Goal: Transaction & Acquisition: Purchase product/service

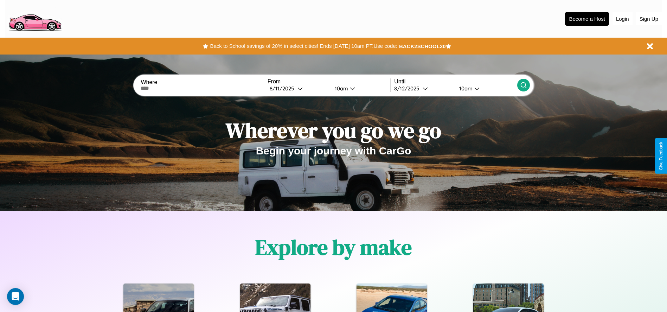
scroll to position [146, 0]
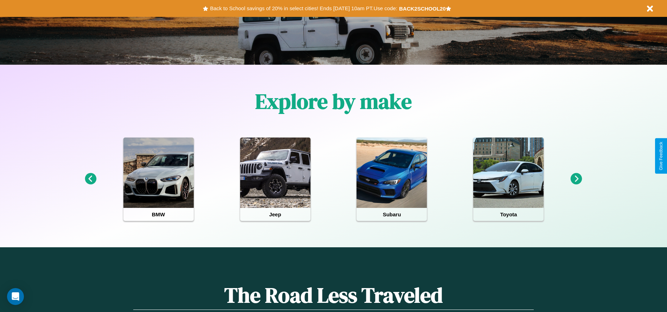
click at [576, 179] on icon at bounding box center [576, 179] width 12 height 12
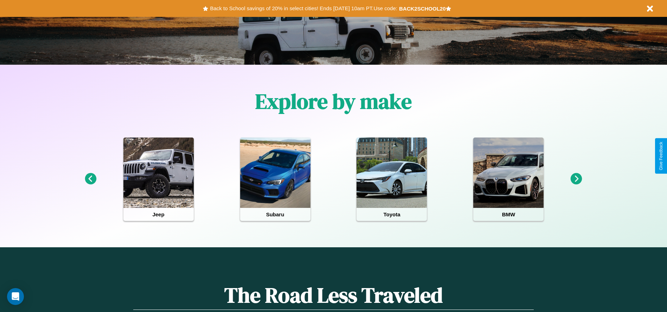
click at [576, 179] on icon at bounding box center [576, 179] width 12 height 12
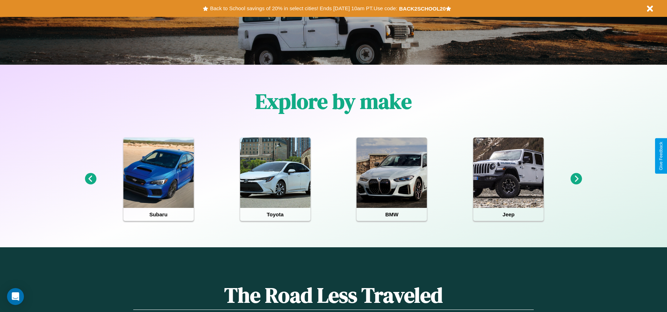
click at [90, 179] on icon at bounding box center [91, 179] width 12 height 12
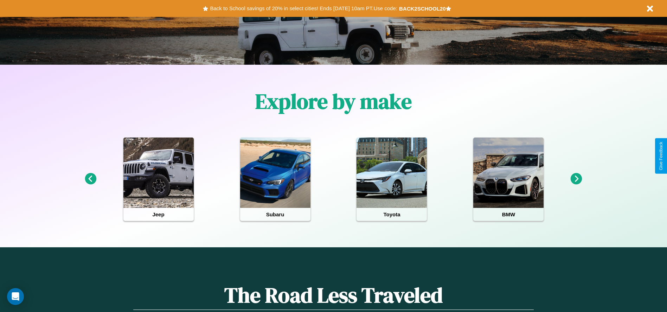
click at [576, 179] on icon at bounding box center [576, 179] width 12 height 12
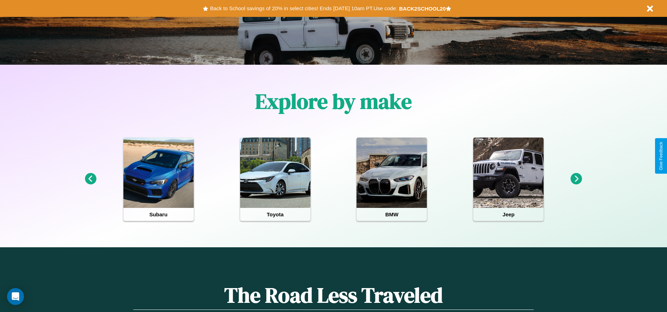
click at [576, 179] on icon at bounding box center [576, 179] width 12 height 12
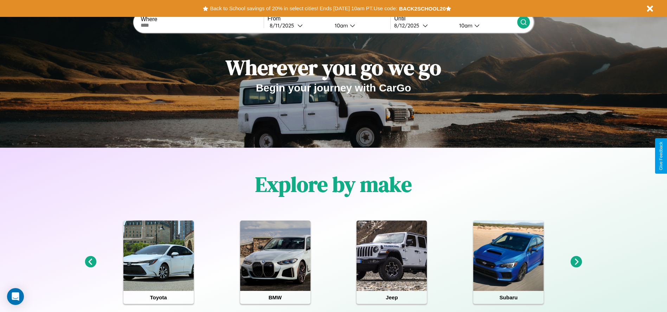
scroll to position [0, 0]
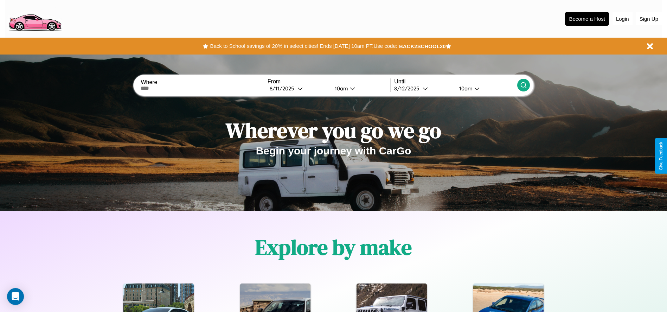
click at [202, 88] on input "text" at bounding box center [202, 88] width 123 height 6
type input "********"
click at [298, 88] on icon at bounding box center [299, 88] width 5 height 5
select select "*"
select select "****"
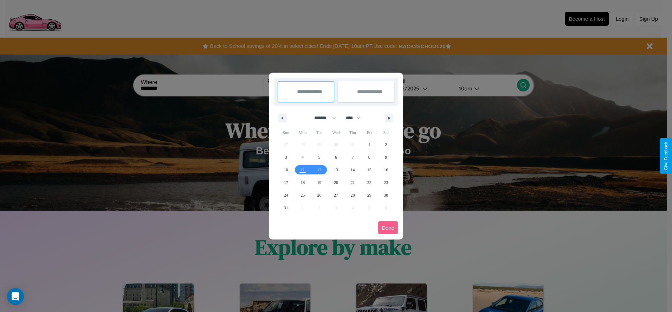
drag, startPoint x: 322, startPoint y: 118, endPoint x: 336, endPoint y: 141, distance: 27.1
click at [322, 118] on select "******* ******** ***** ***** *** **** **** ****** ********* ******* ******** **…" at bounding box center [324, 118] width 30 height 12
select select "*"
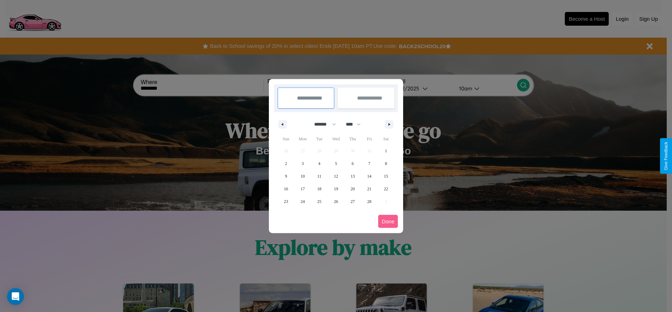
drag, startPoint x: 356, startPoint y: 124, endPoint x: 336, endPoint y: 141, distance: 26.5
click at [356, 124] on select "**** **** **** **** **** **** **** **** **** **** **** **** **** **** **** ****…" at bounding box center [352, 124] width 21 height 12
select select "****"
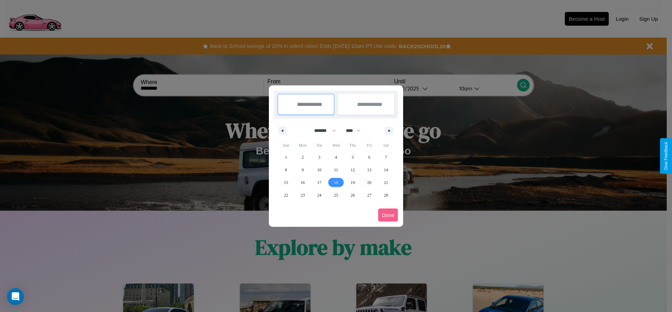
click at [336, 182] on span "18" at bounding box center [336, 182] width 4 height 13
type input "**********"
click at [286, 195] on span "22" at bounding box center [286, 195] width 4 height 13
type input "**********"
click at [388, 215] on button "Done" at bounding box center [388, 214] width 20 height 13
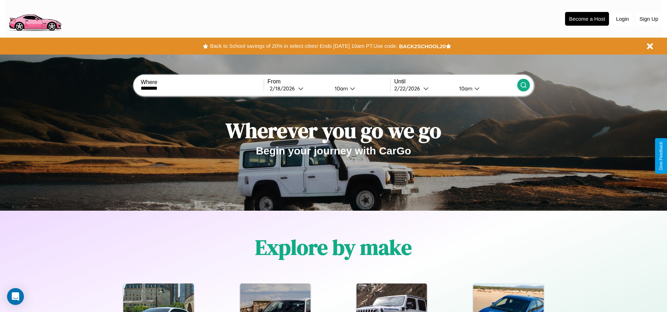
click at [523, 85] on icon at bounding box center [523, 85] width 7 height 7
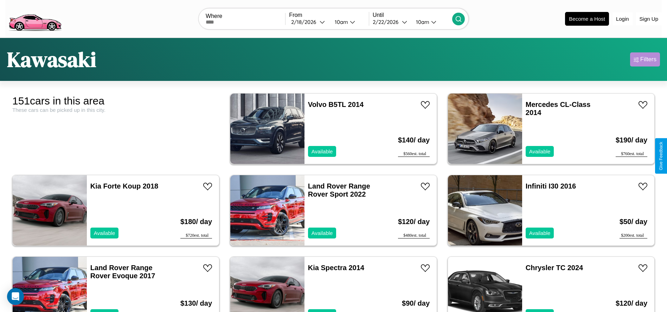
click at [645, 59] on div "Filters" at bounding box center [648, 59] width 16 height 7
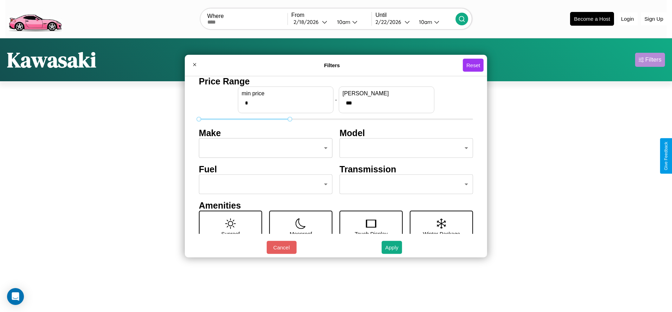
type input "***"
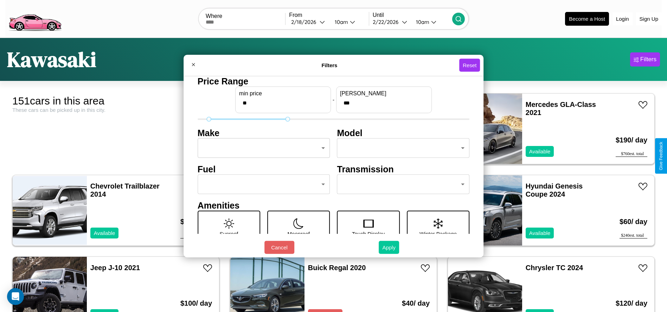
type input "**"
click at [389, 247] on button "Apply" at bounding box center [389, 247] width 20 height 13
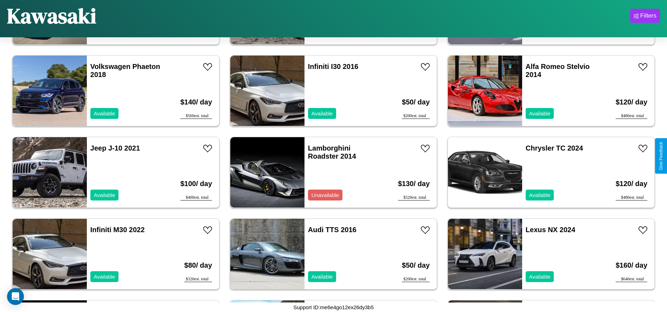
scroll to position [894, 0]
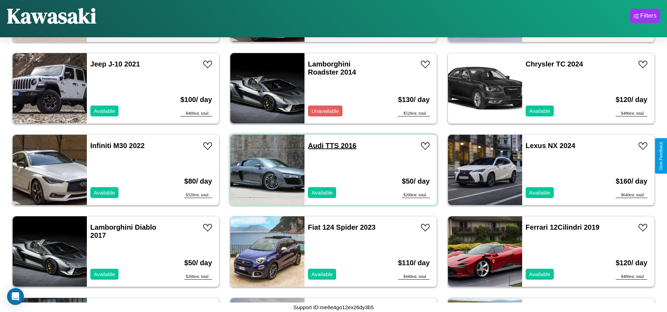
click at [313, 146] on link "Audi TTS 2016" at bounding box center [332, 146] width 49 height 8
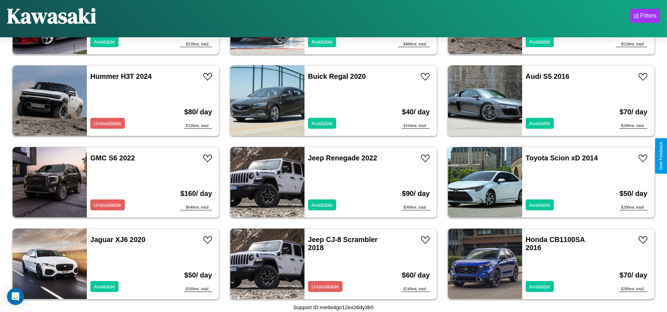
scroll to position [2117, 0]
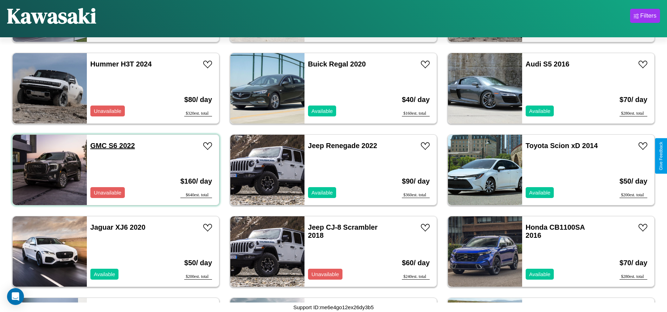
click at [98, 146] on link "GMC S6 2022" at bounding box center [112, 146] width 45 height 8
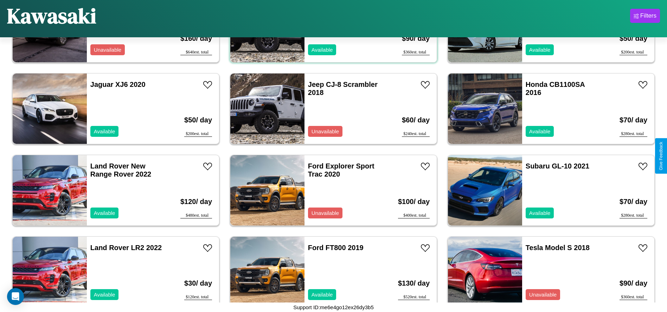
scroll to position [2525, 0]
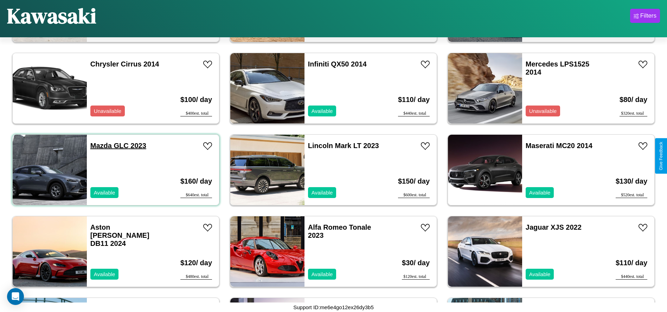
click at [100, 146] on link "Mazda GLC 2023" at bounding box center [118, 146] width 56 height 8
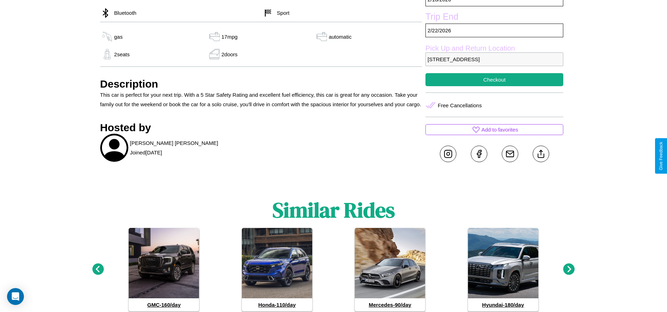
scroll to position [352, 0]
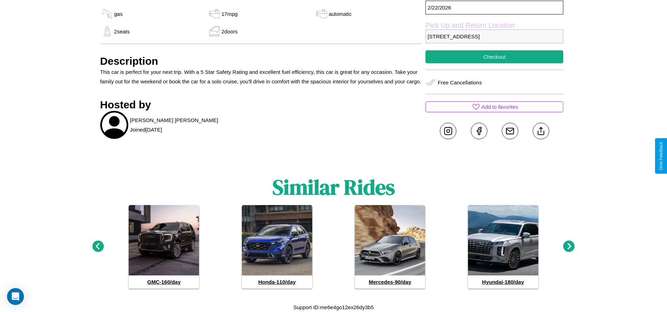
click at [98, 246] on icon at bounding box center [98, 246] width 12 height 12
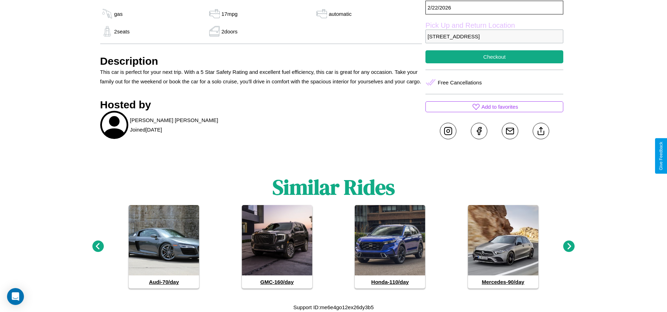
click at [569, 246] on icon at bounding box center [569, 246] width 12 height 12
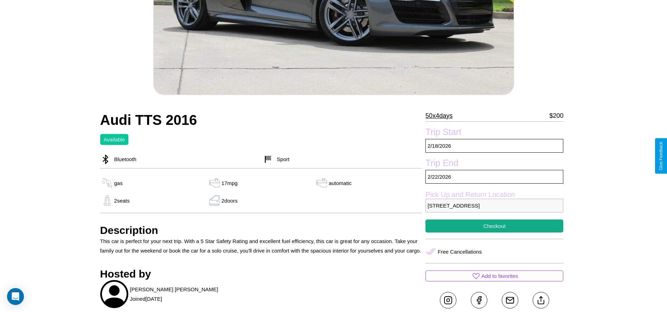
scroll to position [143, 0]
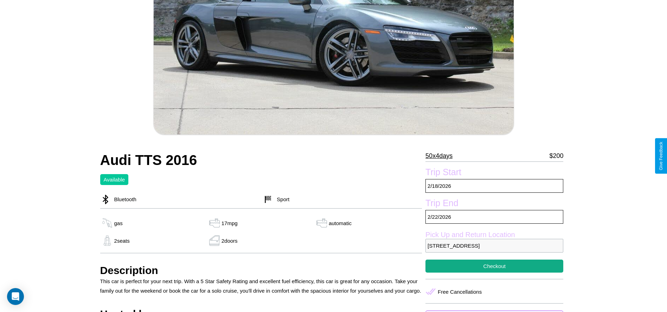
click at [441, 156] on p "50 x 4 days" at bounding box center [438, 155] width 27 height 11
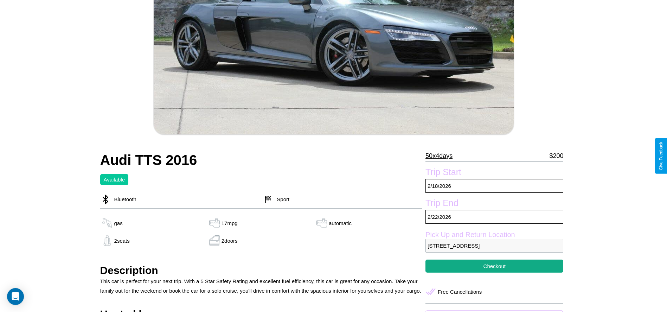
click at [441, 156] on p "50 x 4 days" at bounding box center [438, 155] width 27 height 11
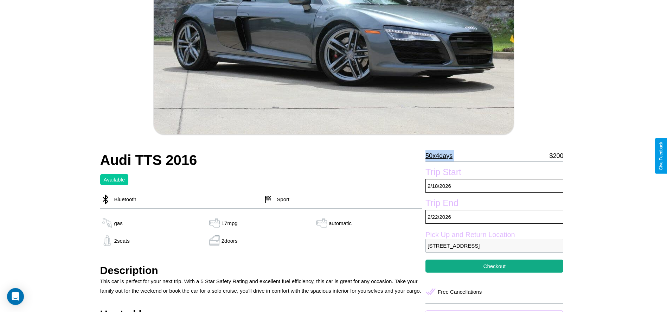
click at [441, 156] on p "50 x 4 days" at bounding box center [438, 155] width 27 height 11
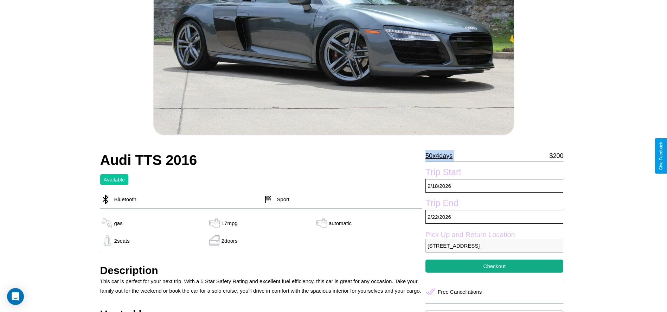
click at [441, 156] on p "50 x 4 days" at bounding box center [438, 155] width 27 height 11
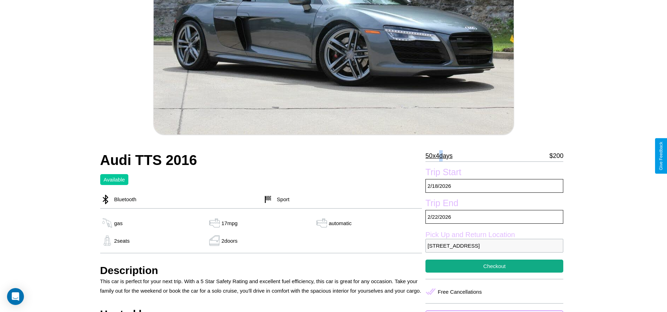
click at [441, 156] on p "50 x 4 days" at bounding box center [438, 155] width 27 height 11
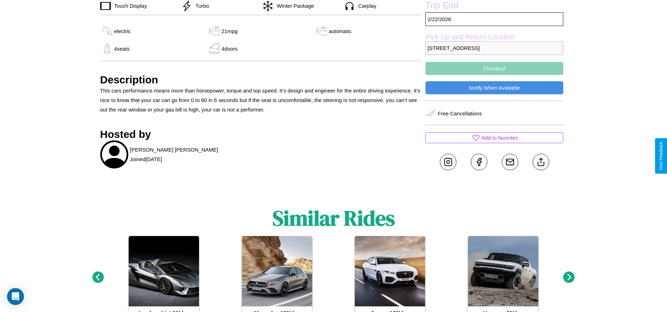
scroll to position [275, 0]
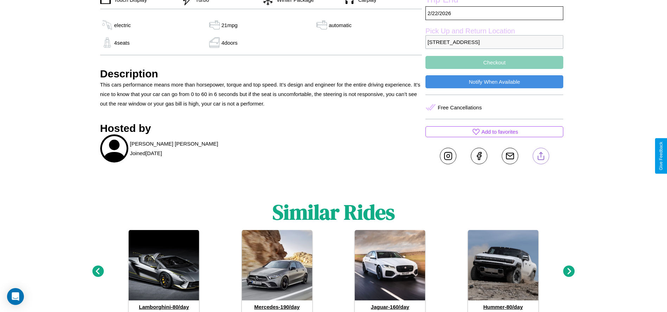
click at [541, 156] on line at bounding box center [541, 154] width 0 height 5
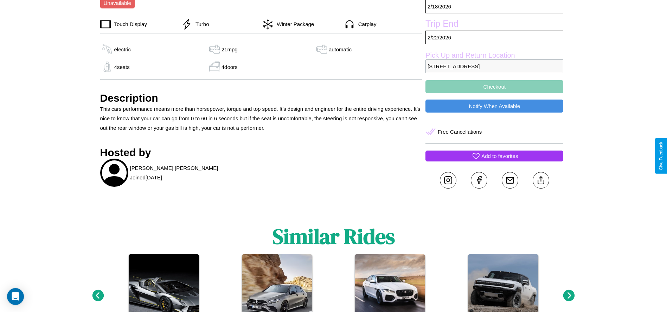
click at [494, 156] on p "Add to favorites" at bounding box center [499, 155] width 37 height 9
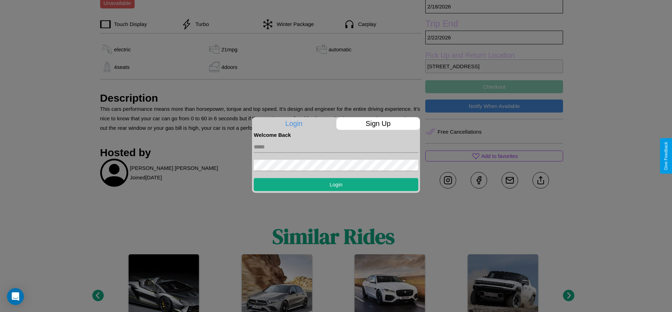
click at [336, 147] on input "text" at bounding box center [336, 146] width 165 height 11
type input "**********"
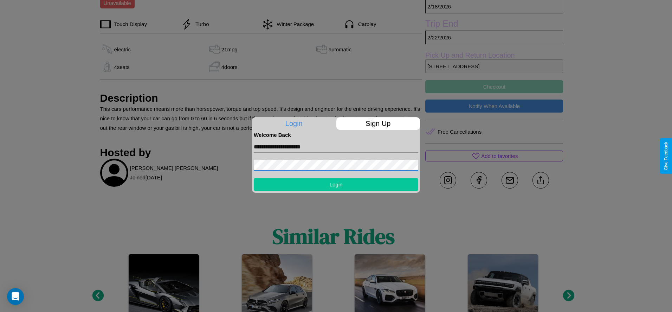
click at [336, 184] on button "Login" at bounding box center [336, 184] width 165 height 13
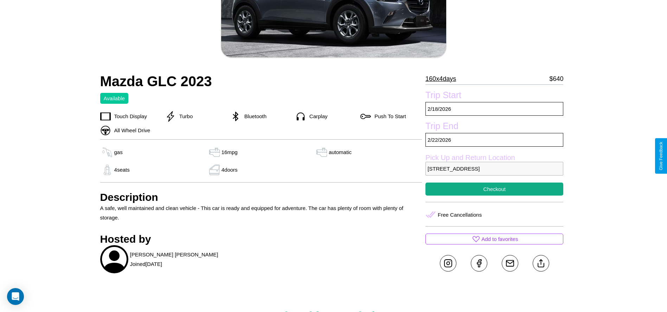
scroll to position [181, 0]
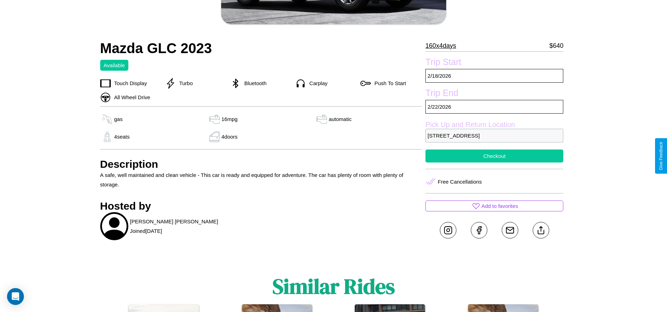
click at [494, 156] on button "Checkout" at bounding box center [494, 155] width 138 height 13
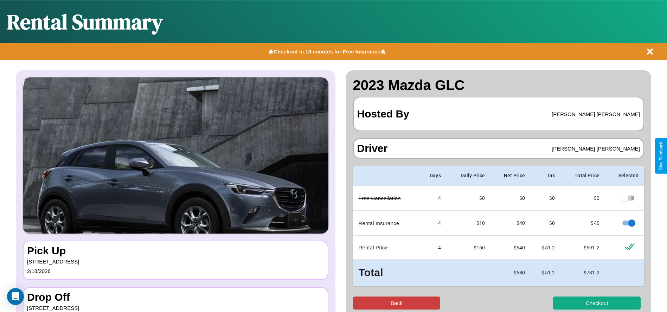
click at [396, 303] on button "Back" at bounding box center [397, 302] width 88 height 13
